Goal: Information Seeking & Learning: Learn about a topic

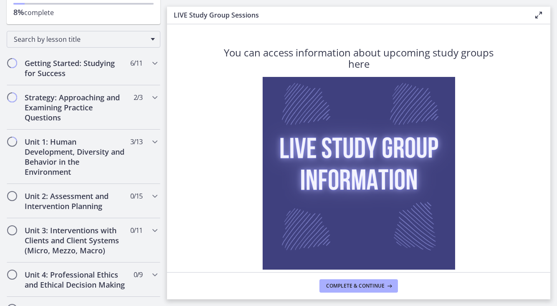
scroll to position [107, 0]
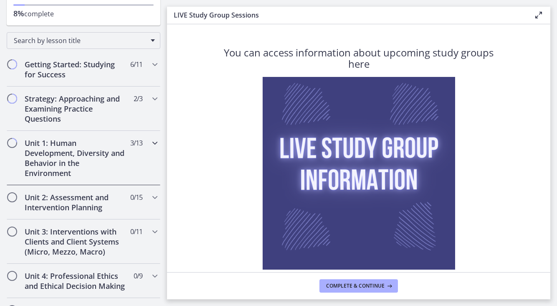
click at [120, 161] on h2 "Unit 1: Human Development, Diversity and Behavior in the Environment" at bounding box center [76, 158] width 102 height 40
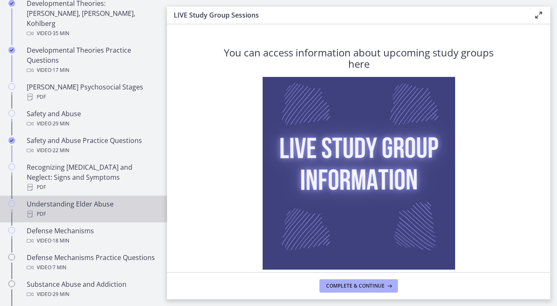
scroll to position [300, 0]
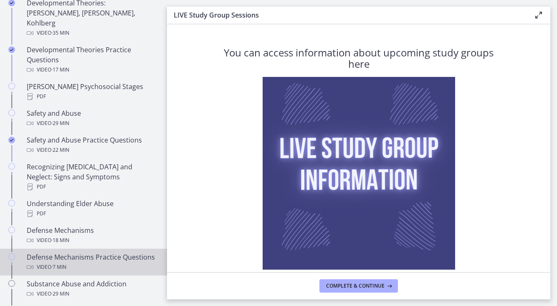
click at [104, 252] on div "Defense Mechanisms Practice Questions Video · 7 min" at bounding box center [92, 262] width 130 height 20
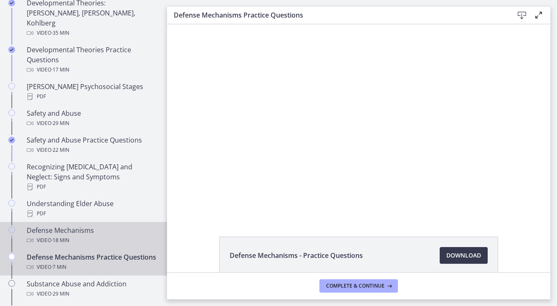
click at [99, 235] on div "Video · 18 min" at bounding box center [92, 240] width 130 height 10
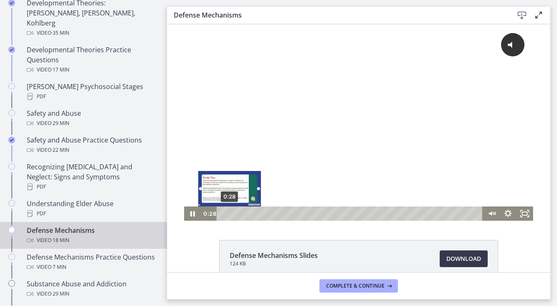
click at [230, 212] on div "0:28" at bounding box center [351, 213] width 256 height 14
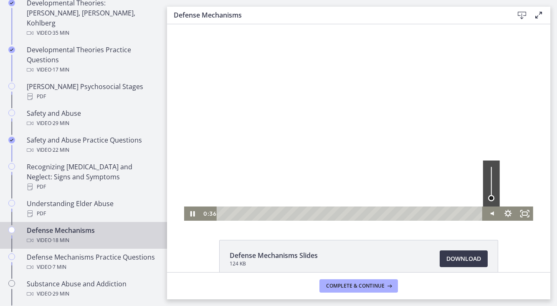
click at [492, 198] on div "Volume" at bounding box center [491, 198] width 6 height 6
click at [492, 195] on div "Volume" at bounding box center [491, 195] width 6 height 6
